Goal: Information Seeking & Learning: Learn about a topic

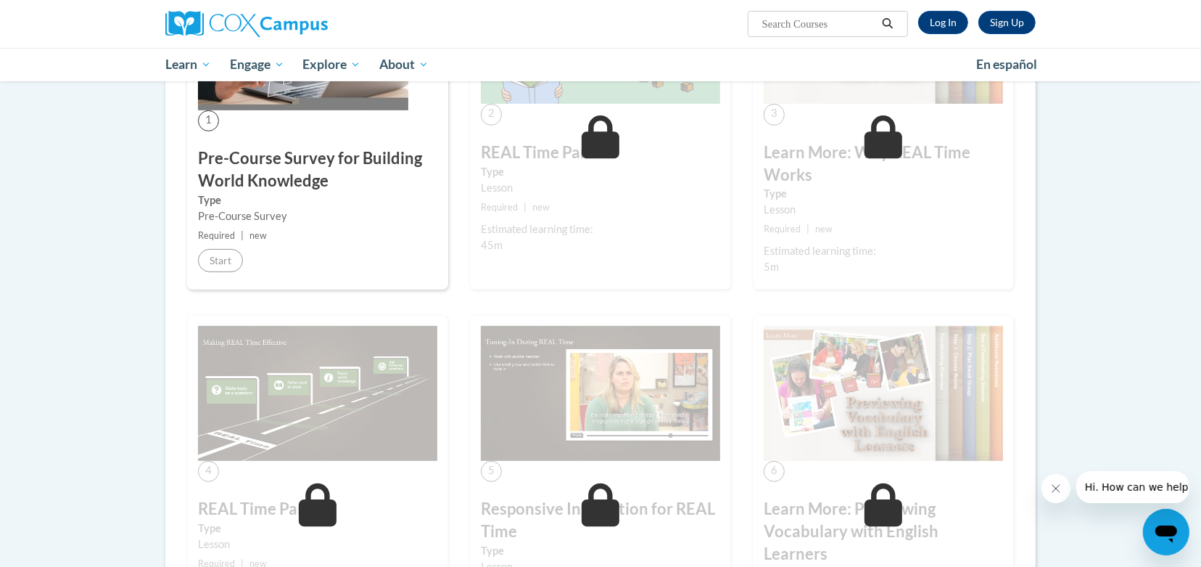
scroll to position [328, 0]
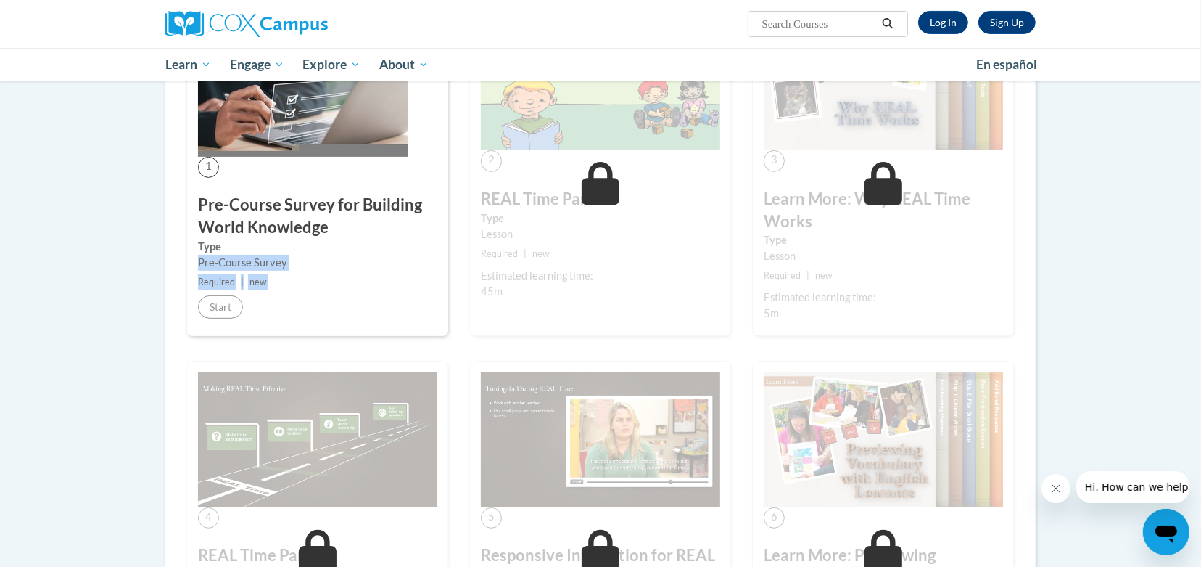
click at [221, 307] on div "1 Pre-Course Survey for Building World Knowledge Type Pre-Course Survey Require…" at bounding box center [317, 171] width 261 height 332
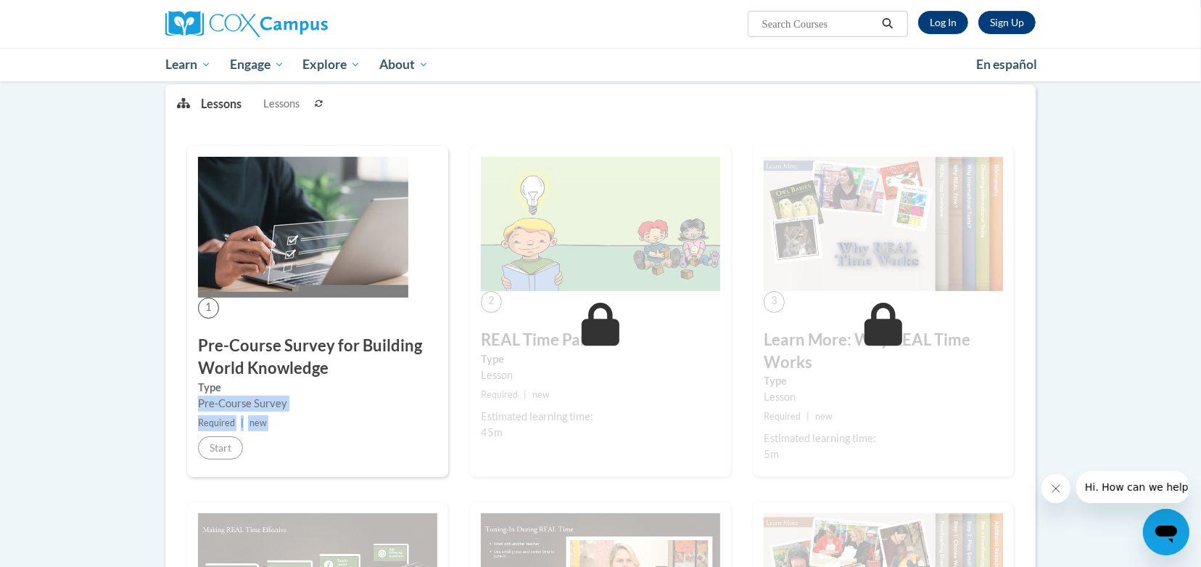
scroll to position [165, 0]
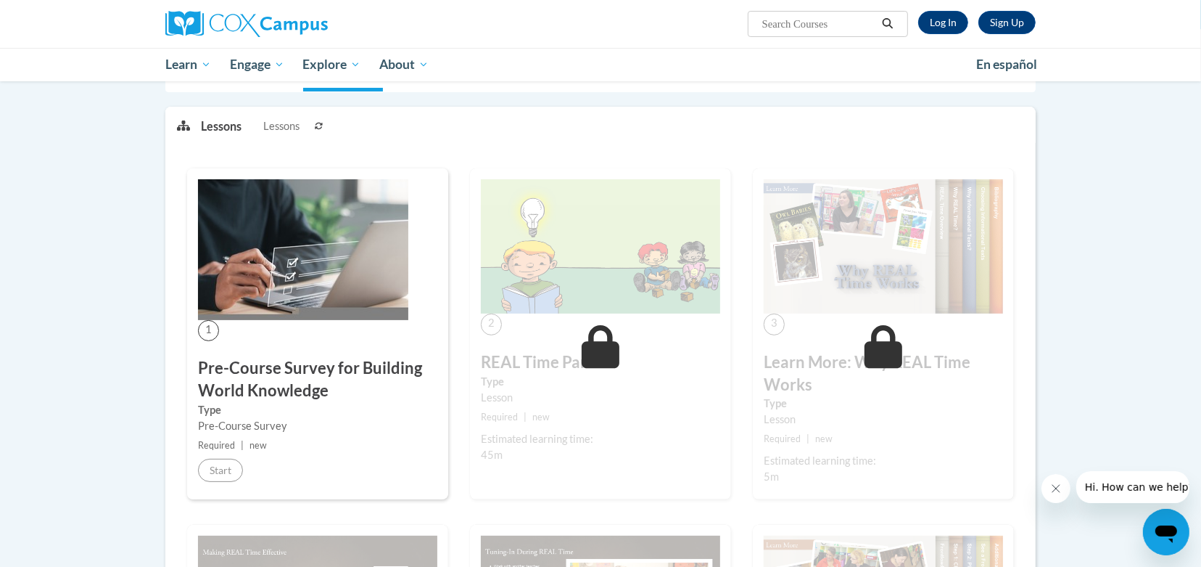
click at [412, 383] on h3 "Pre-Course Survey for Building World Knowledge" at bounding box center [317, 379] width 239 height 45
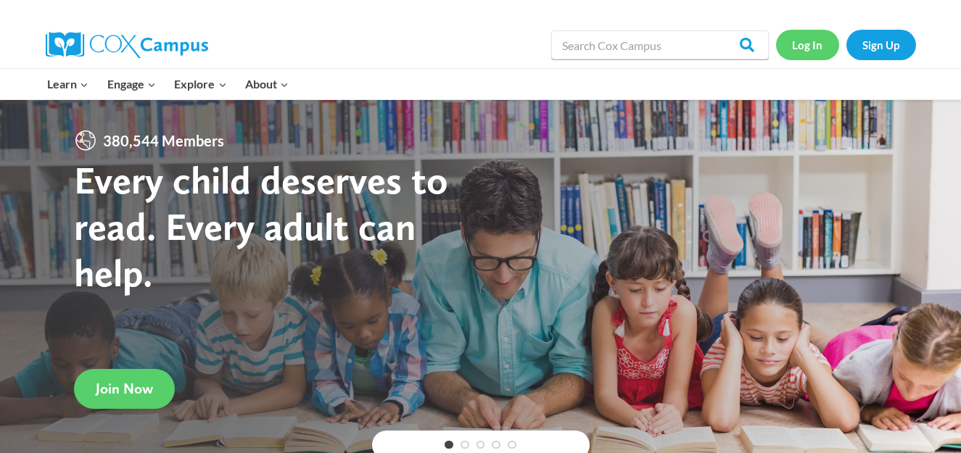
click at [806, 47] on link "Log In" at bounding box center [807, 45] width 63 height 30
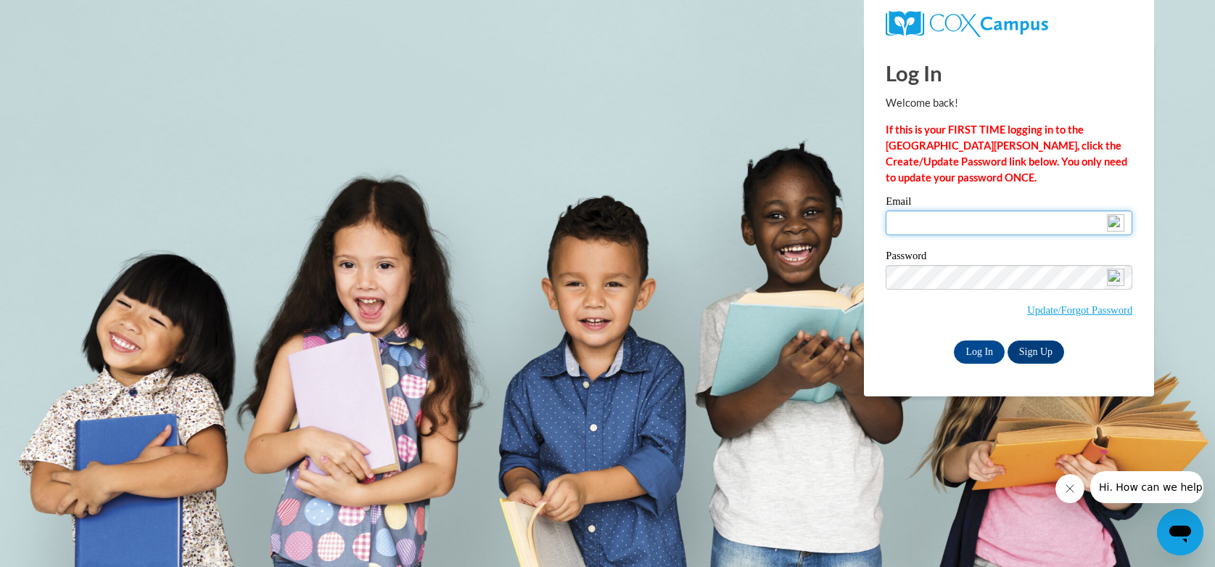
type input "rnichols@lccaa.net"
click at [976, 346] on input "Log In" at bounding box center [979, 351] width 51 height 23
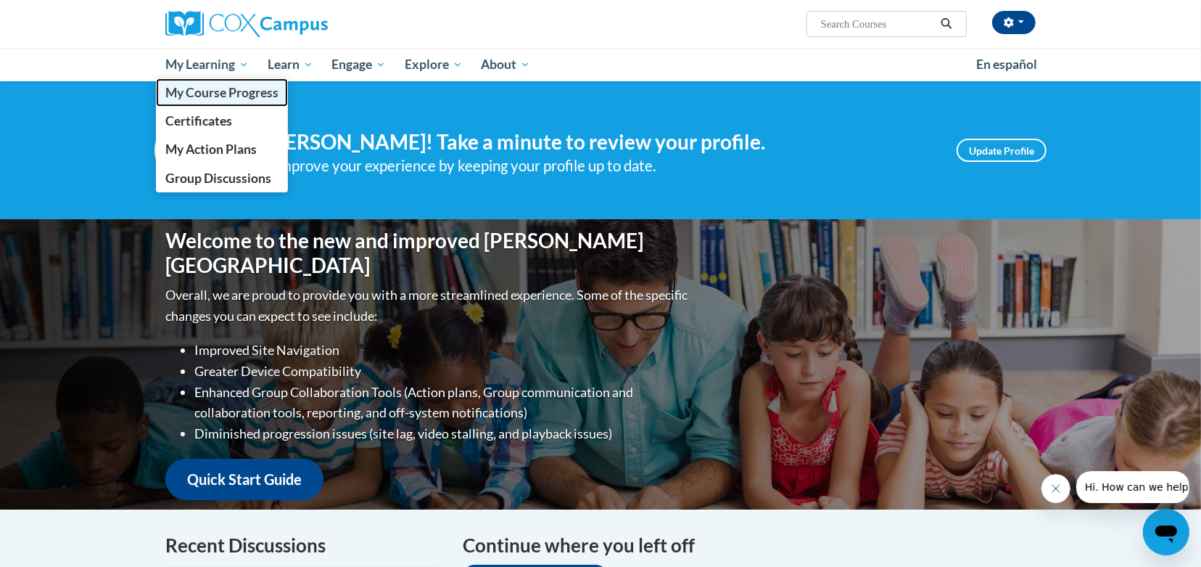
click at [178, 91] on span "My Course Progress" at bounding box center [221, 92] width 113 height 15
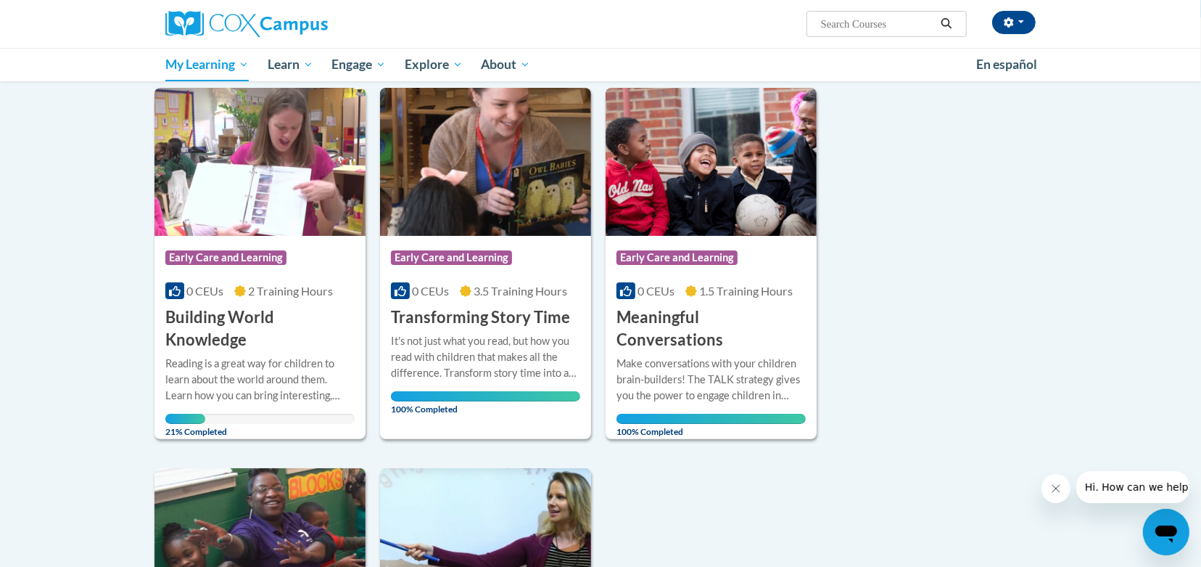
scroll to position [176, 0]
click at [236, 324] on h3 "Building World Knowledge" at bounding box center [259, 328] width 189 height 45
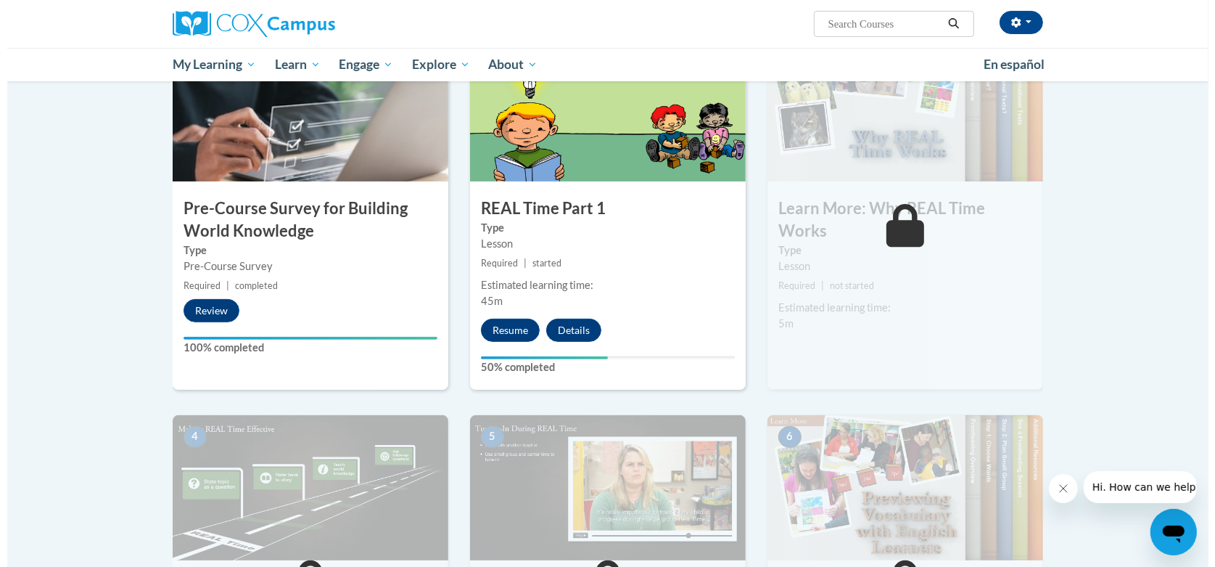
scroll to position [355, 0]
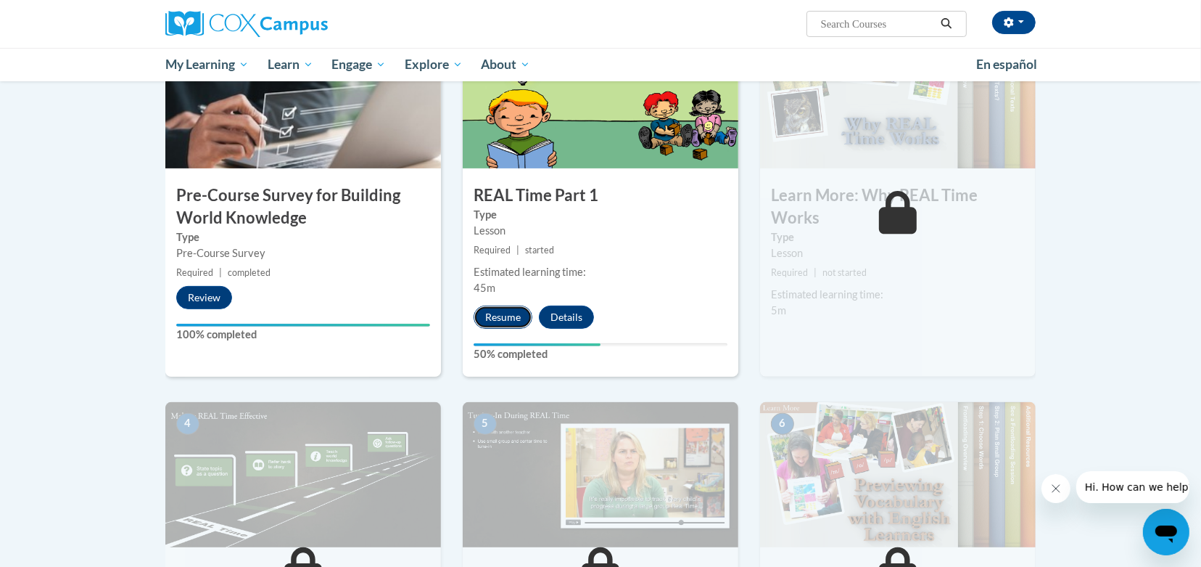
click at [497, 323] on button "Resume" at bounding box center [503, 316] width 59 height 23
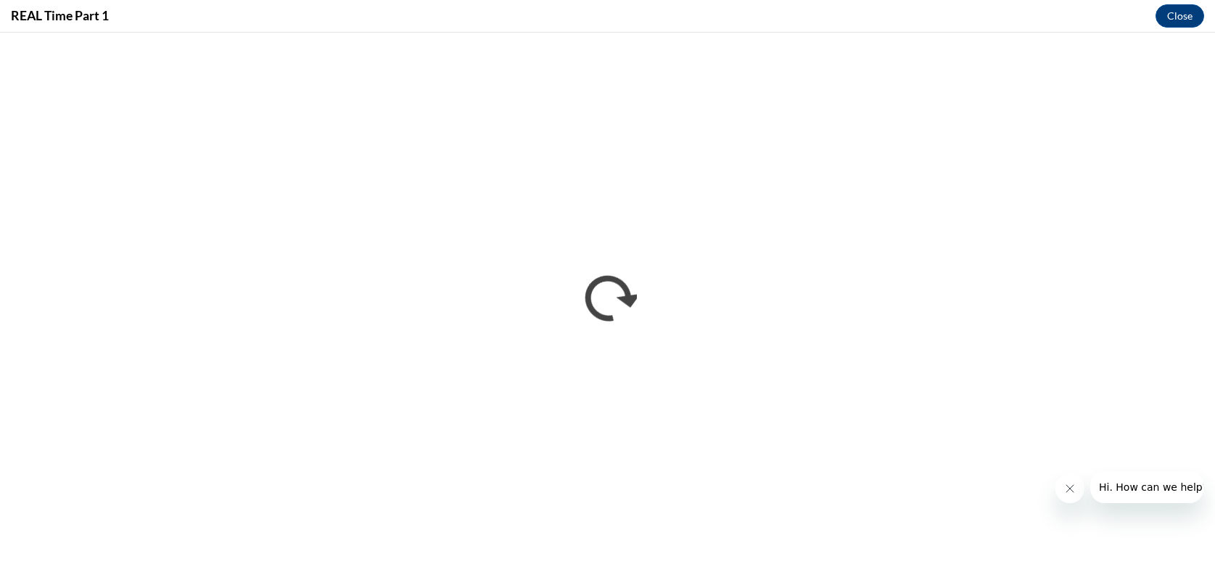
scroll to position [0, 0]
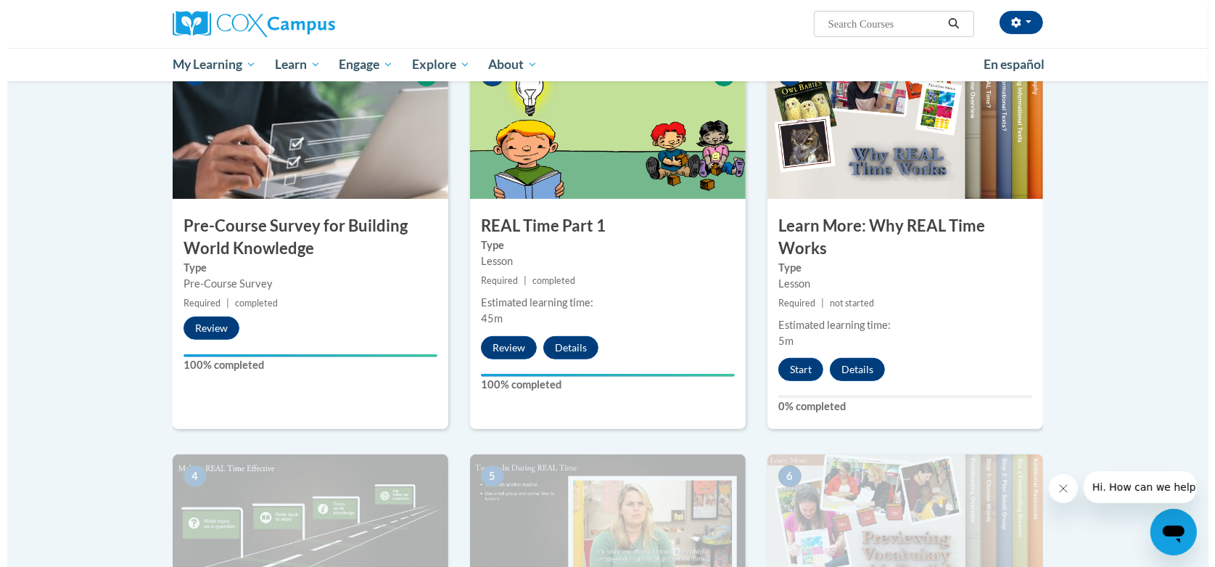
scroll to position [366, 0]
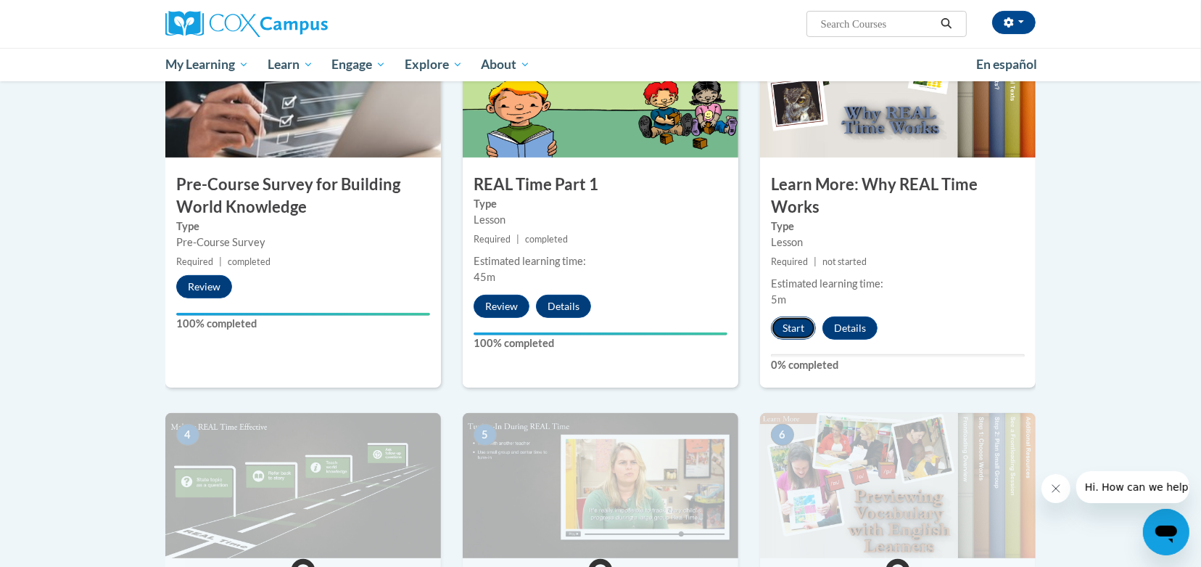
click at [791, 324] on button "Start" at bounding box center [793, 327] width 45 height 23
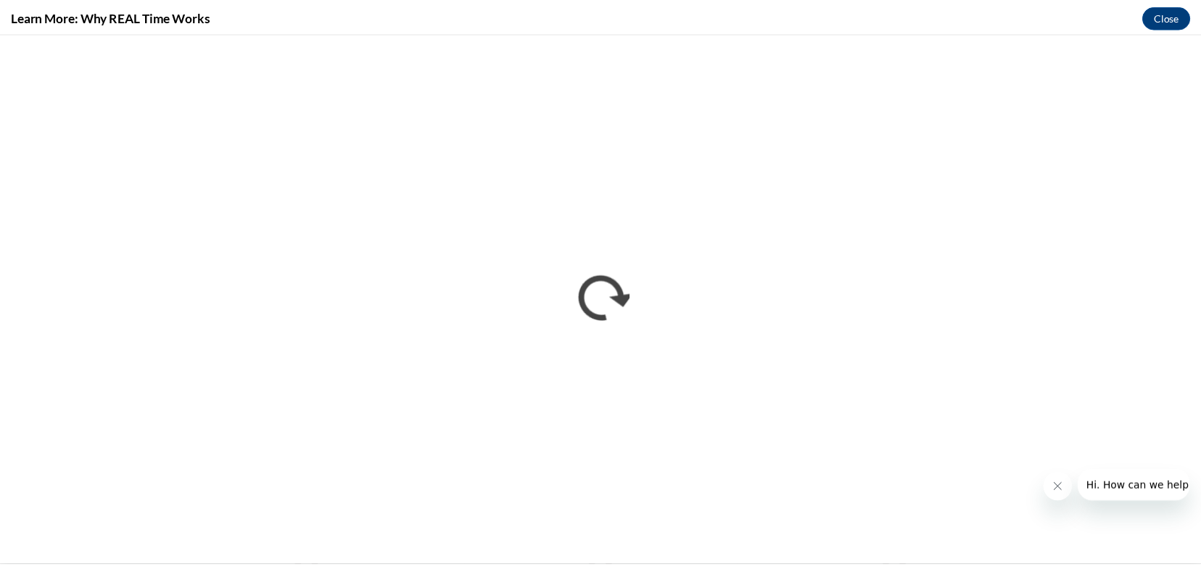
scroll to position [0, 0]
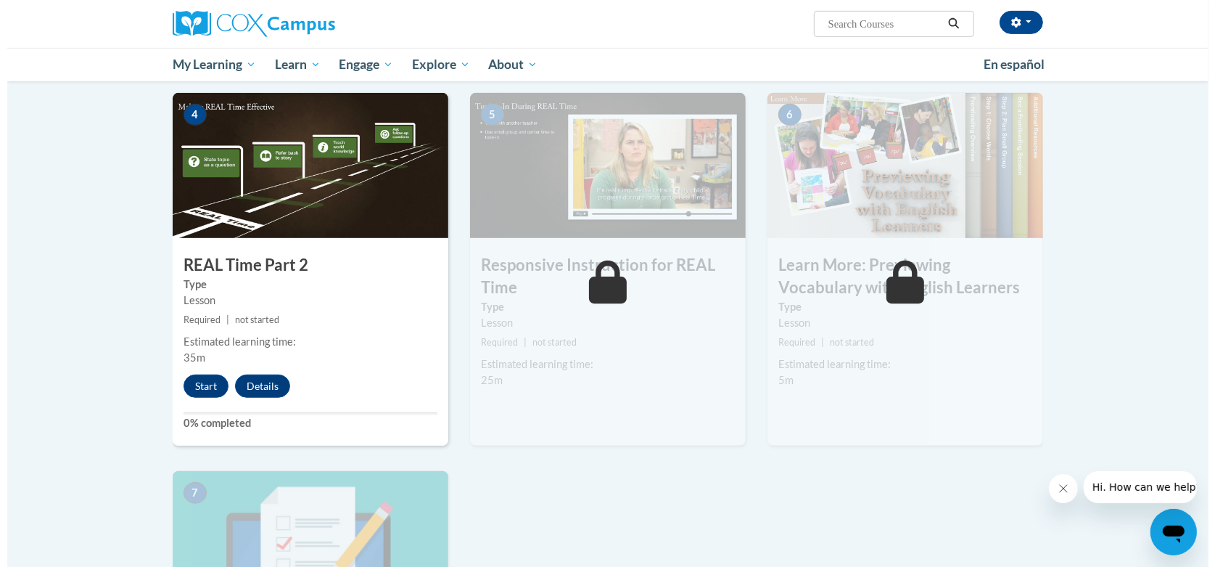
scroll to position [680, 0]
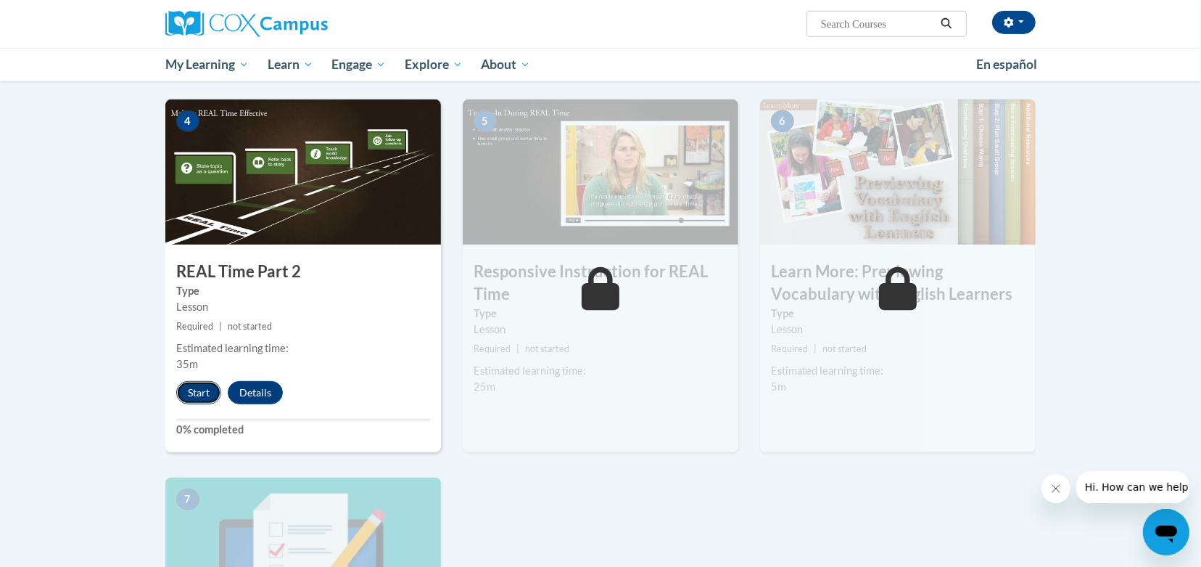
click at [197, 389] on button "Start" at bounding box center [198, 392] width 45 height 23
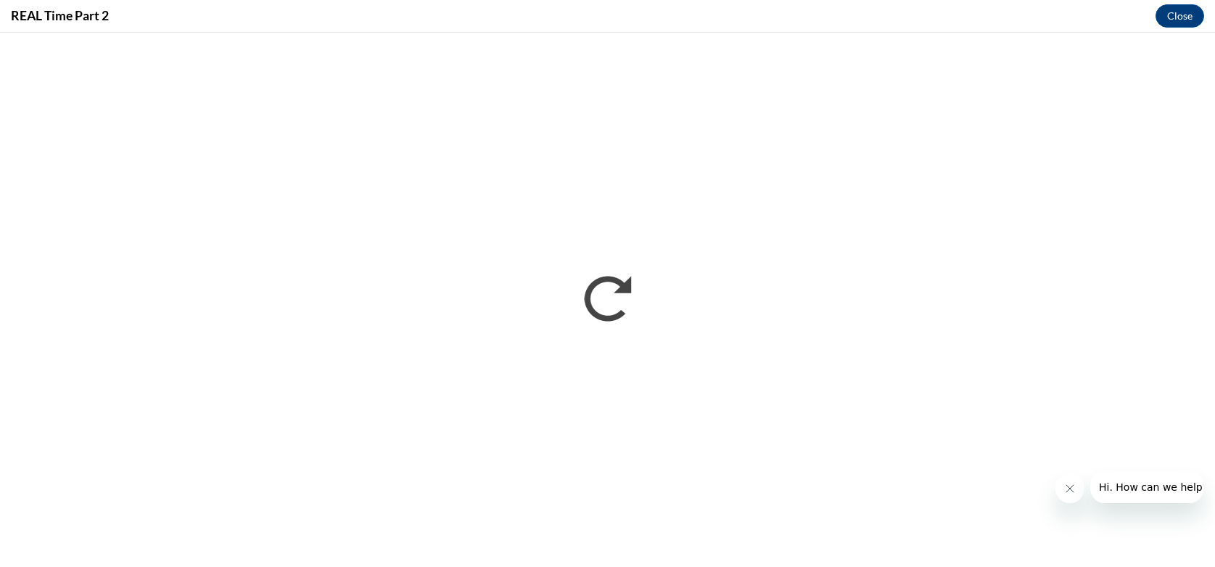
scroll to position [0, 0]
